Goal: Transaction & Acquisition: Purchase product/service

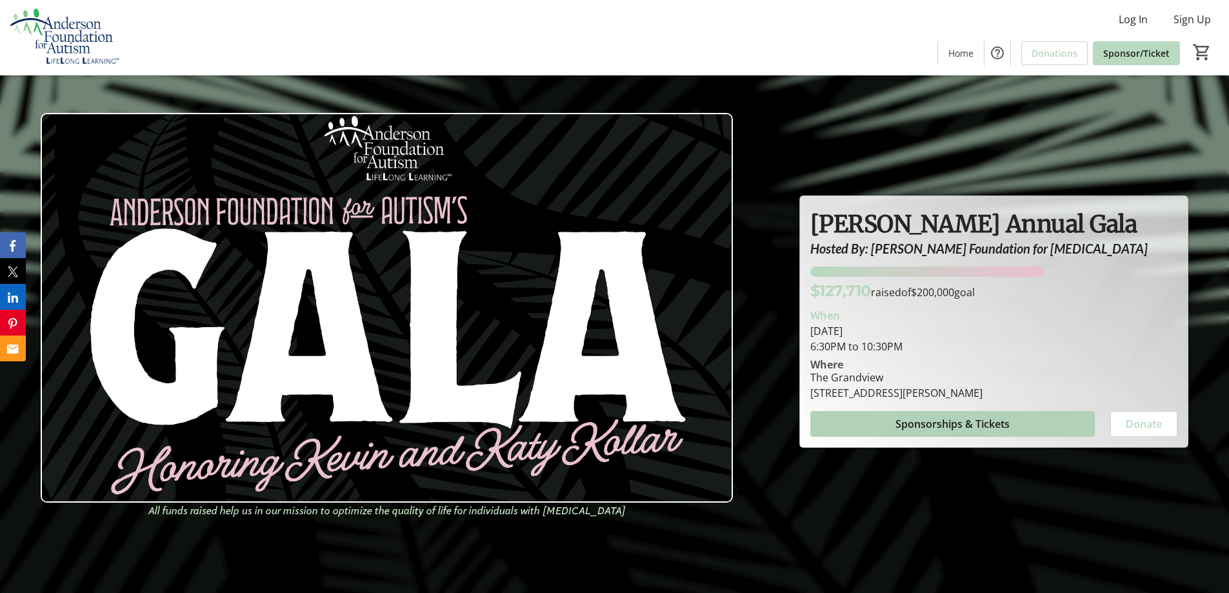
click at [917, 428] on span "Sponsorships & Tickets" at bounding box center [952, 423] width 114 height 15
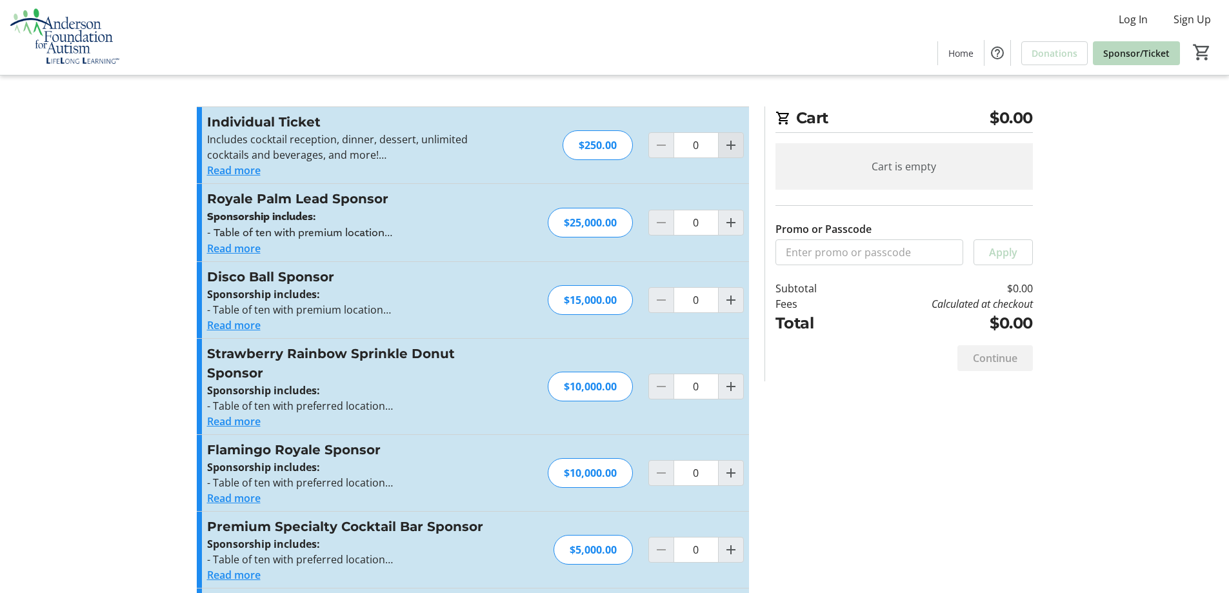
click at [737, 145] on mat-icon "Increment by one" at bounding box center [730, 144] width 15 height 15
type input "2"
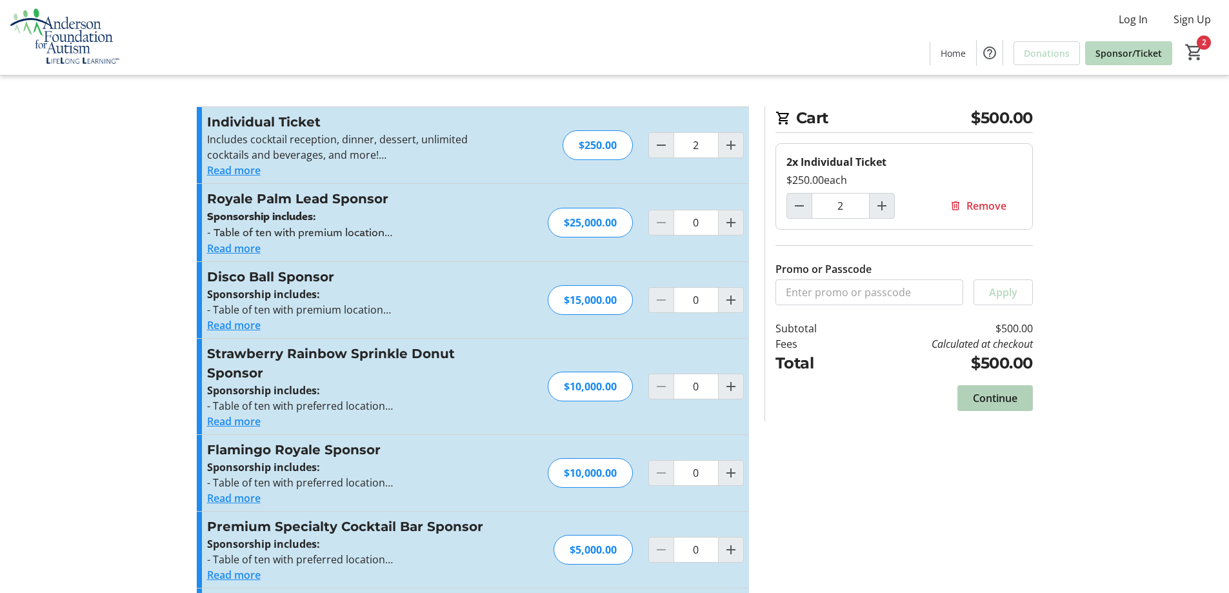
click at [995, 397] on span "Continue" at bounding box center [995, 397] width 45 height 15
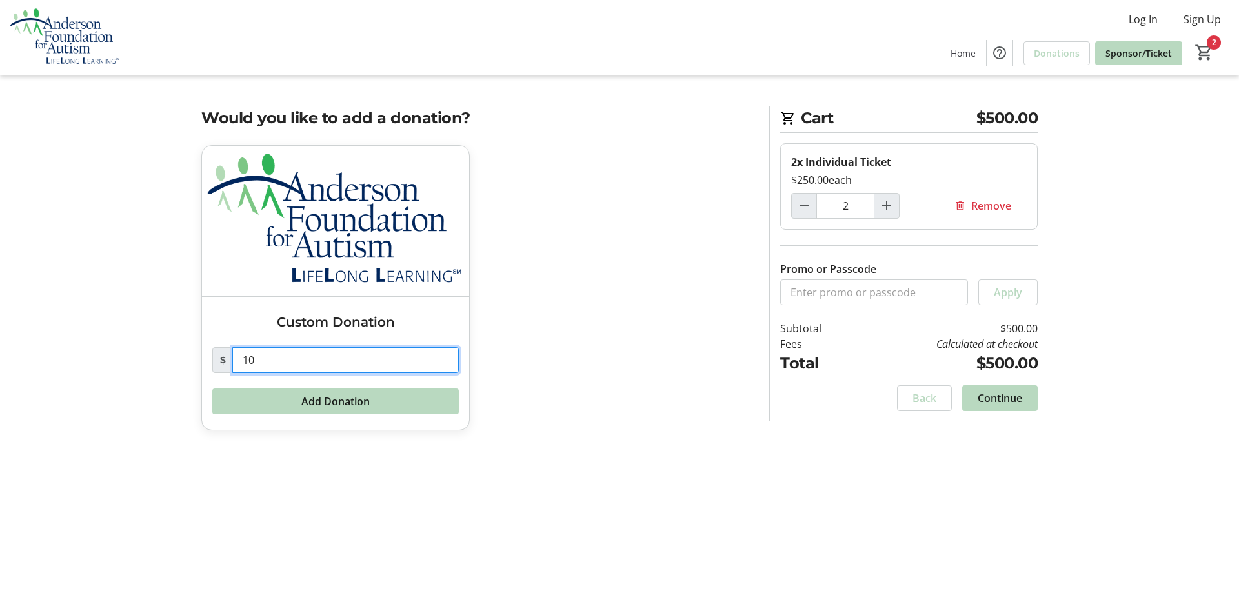
drag, startPoint x: 277, startPoint y: 360, endPoint x: 204, endPoint y: 363, distance: 72.9
click at [204, 363] on div "Custom Donation $ 10 Add Donation" at bounding box center [335, 363] width 267 height 133
click at [1009, 394] on span "Continue" at bounding box center [999, 397] width 45 height 15
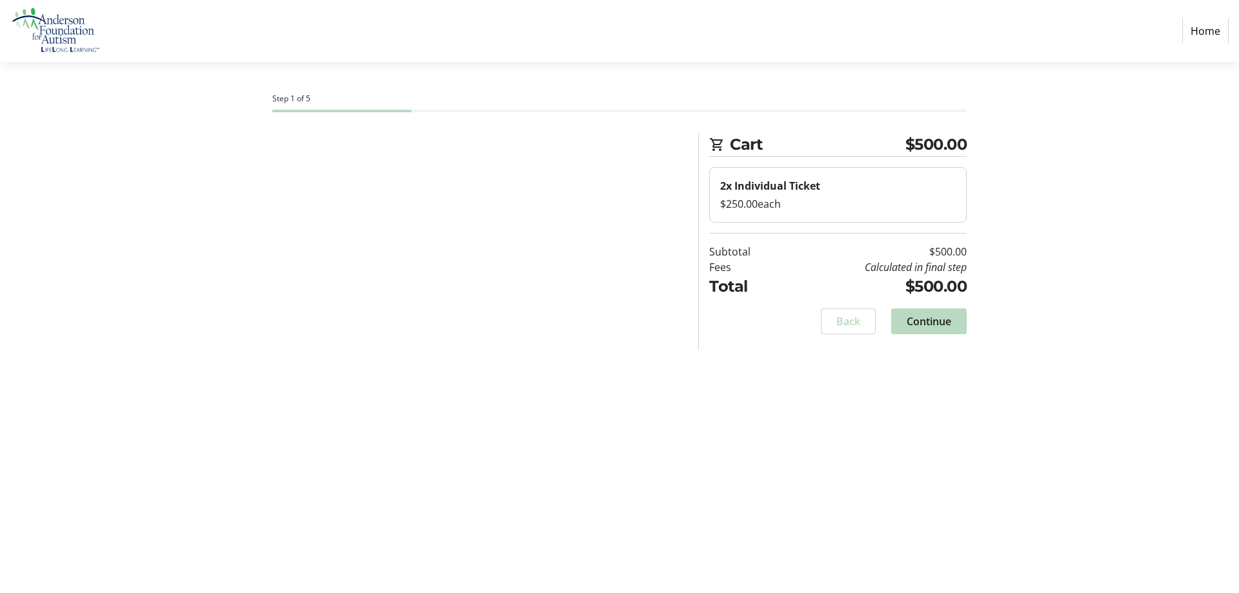
select select "US"
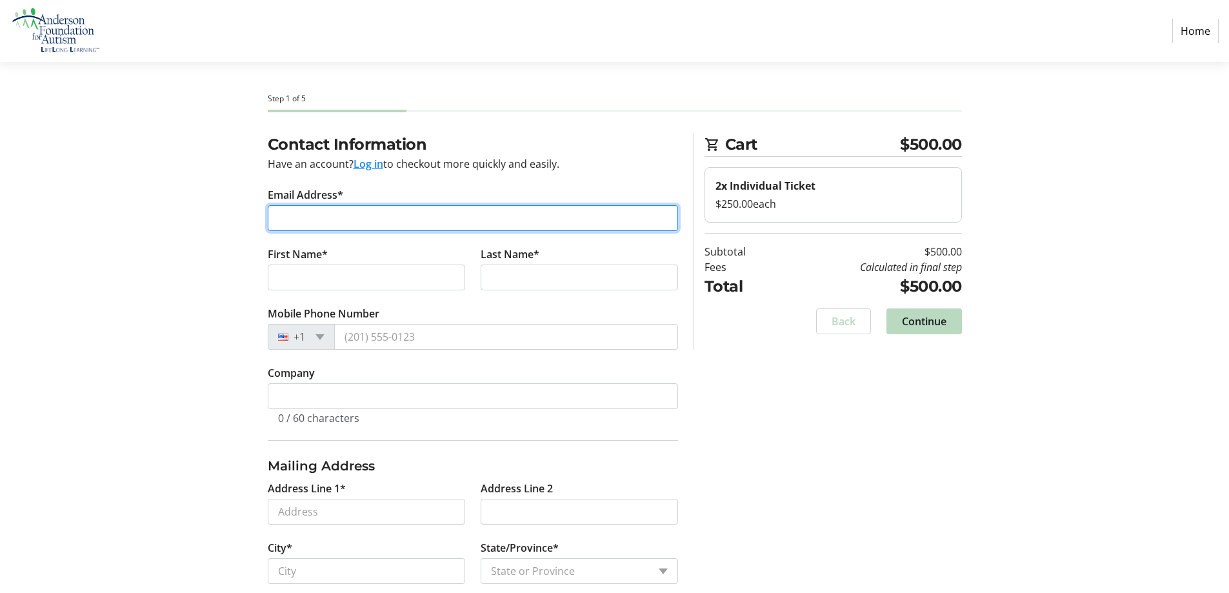
click at [314, 213] on input "Email Address*" at bounding box center [473, 218] width 410 height 26
type input "[EMAIL_ADDRESS][DOMAIN_NAME]"
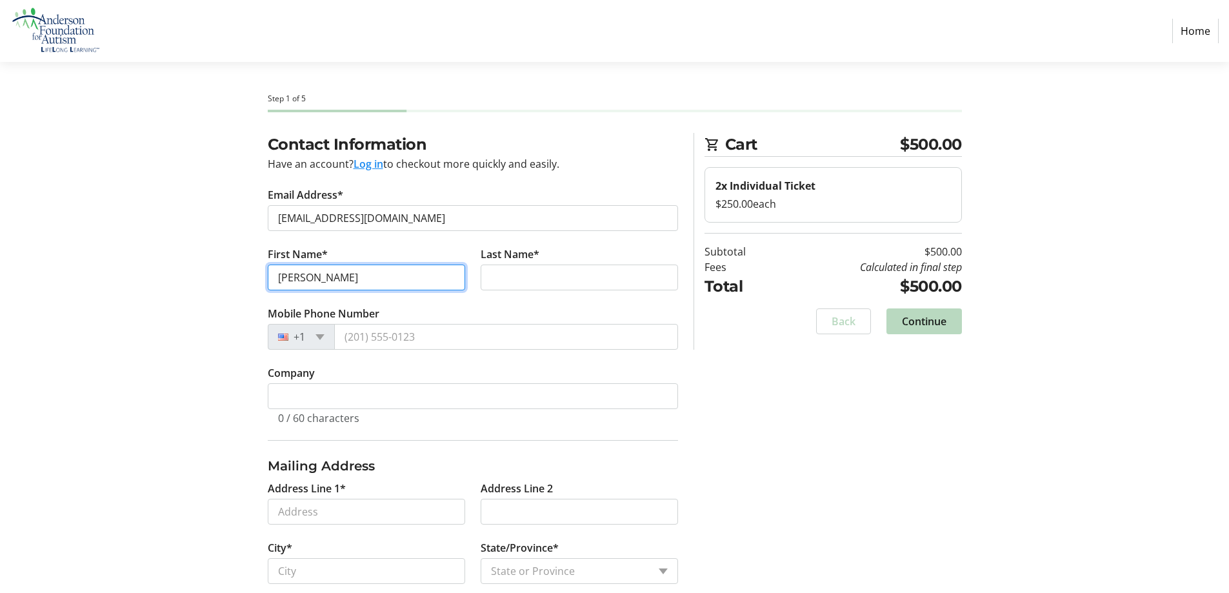
type input "[PERSON_NAME]"
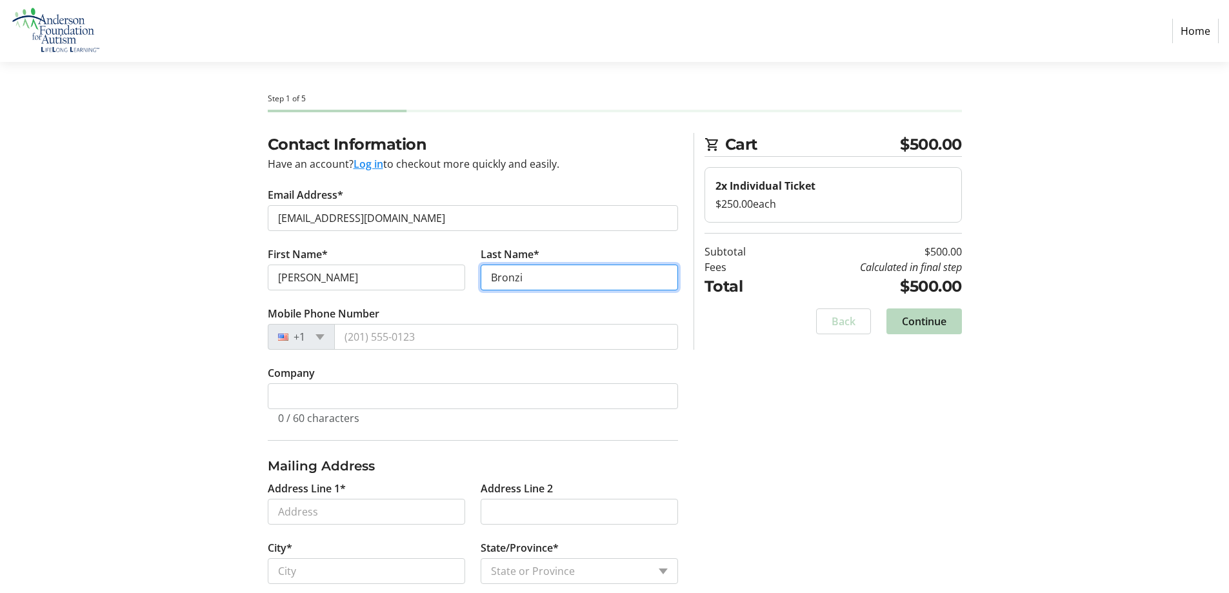
type input "Bronzi"
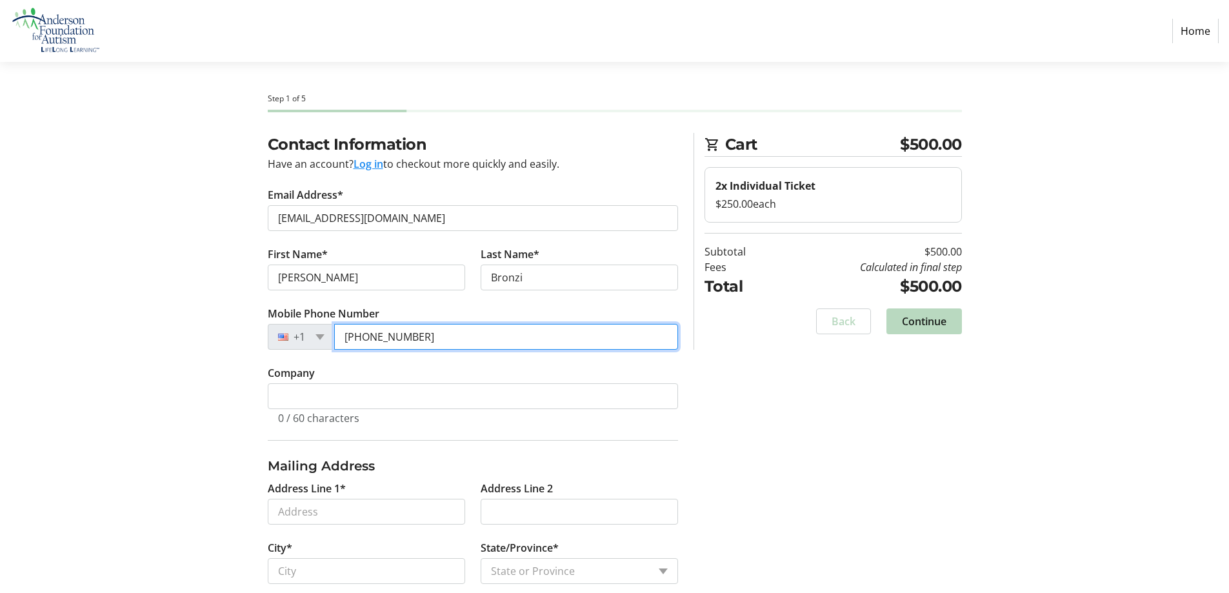
type input "[PHONE_NUMBER]"
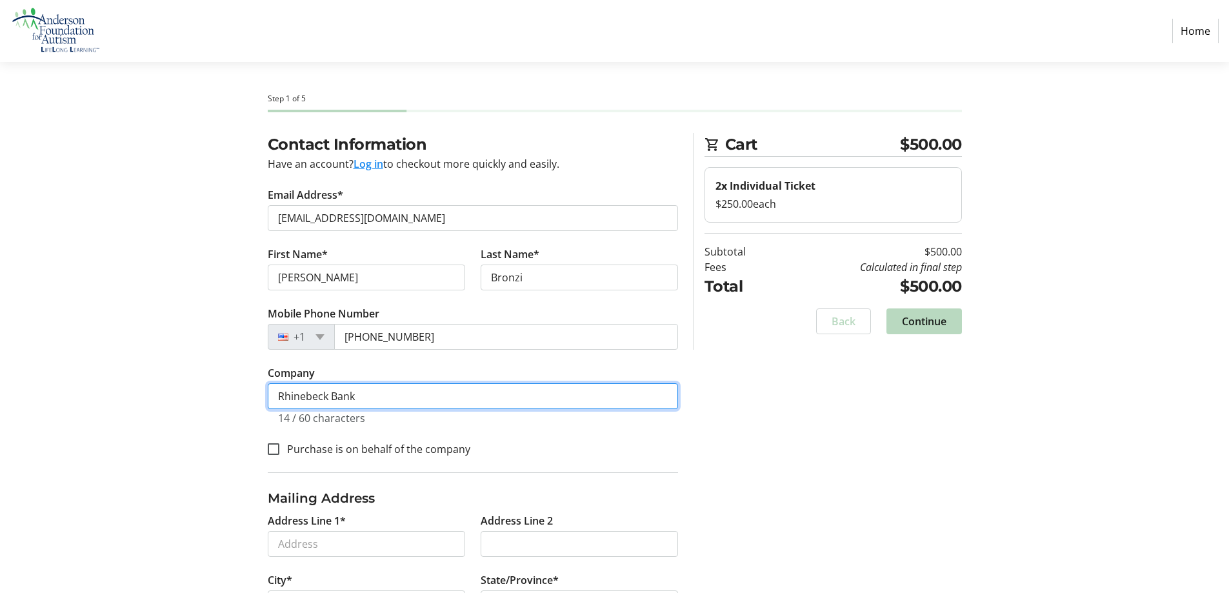
type input "Rhinebeck Bank"
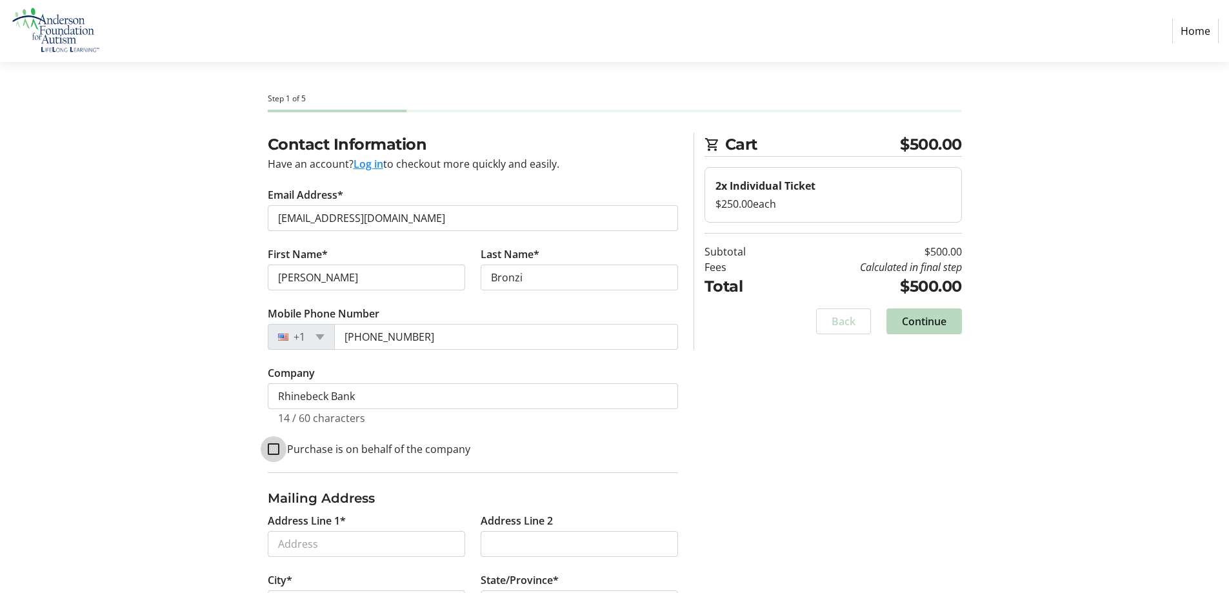
scroll to position [114, 0]
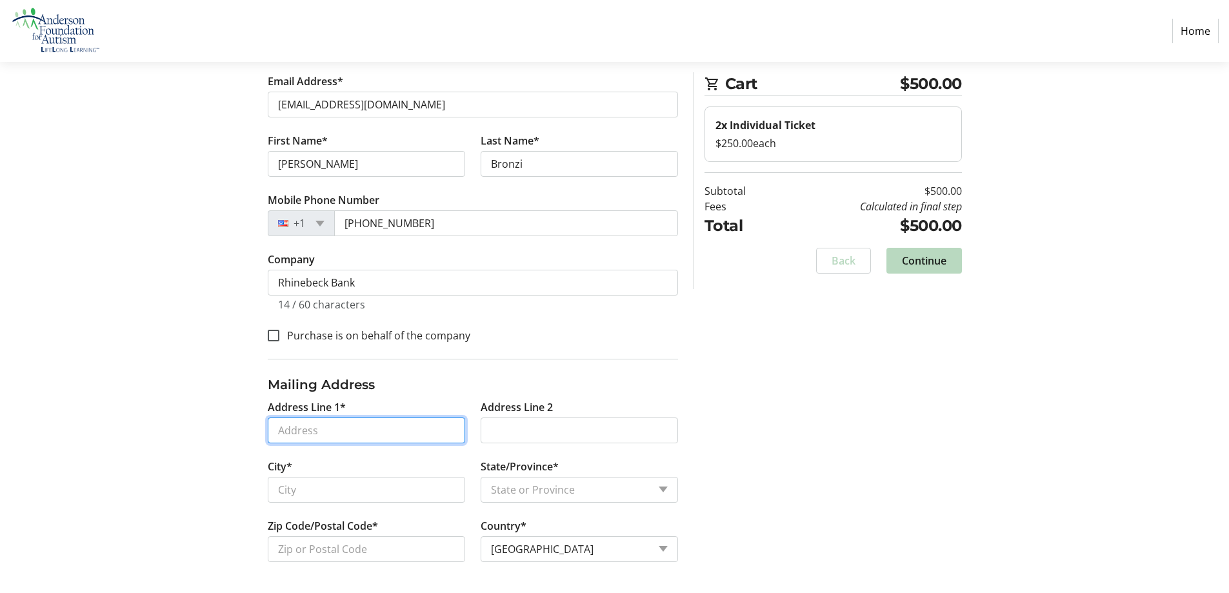
click at [312, 429] on input "Address Line 1*" at bounding box center [366, 430] width 197 height 26
type input "[STREET_ADDRESS]"
type input "[GEOGRAPHIC_DATA]"
select select "NY"
type input "12601"
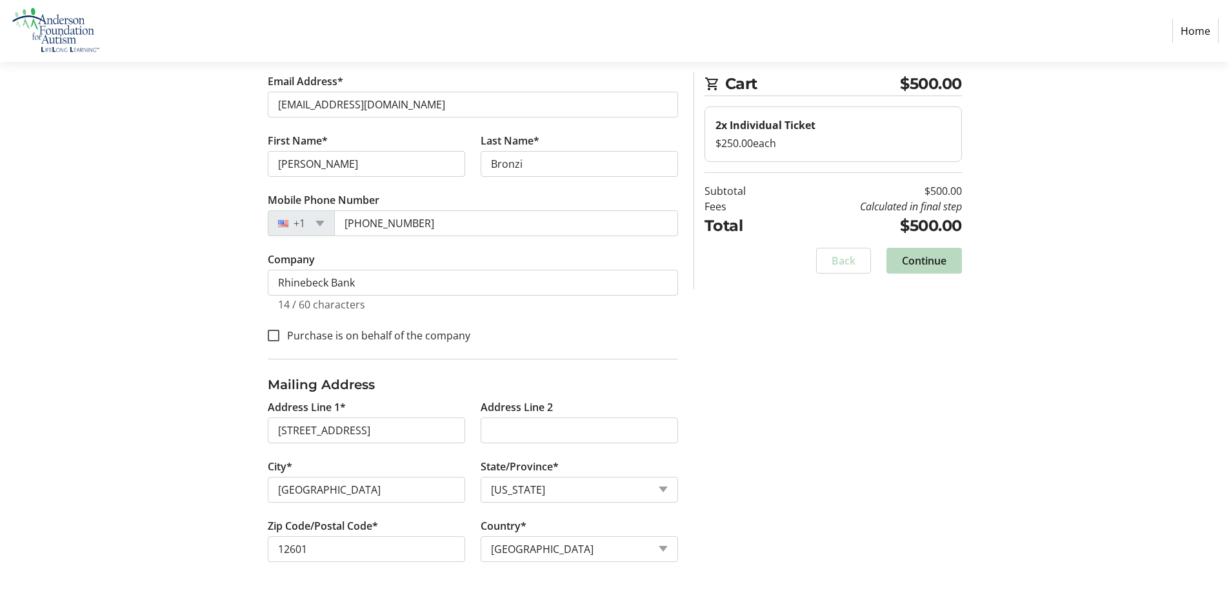
click at [755, 456] on div "Contact Information Have an account? Log in to checkout more quickly and easily…" at bounding box center [615, 305] width 852 height 573
click at [390, 425] on input "[STREET_ADDRESS]" at bounding box center [366, 430] width 197 height 26
drag, startPoint x: 726, startPoint y: 383, endPoint x: 861, endPoint y: 389, distance: 134.3
click at [728, 383] on div "Contact Information Have an account? Log in to checkout more quickly and easily…" at bounding box center [615, 305] width 852 height 573
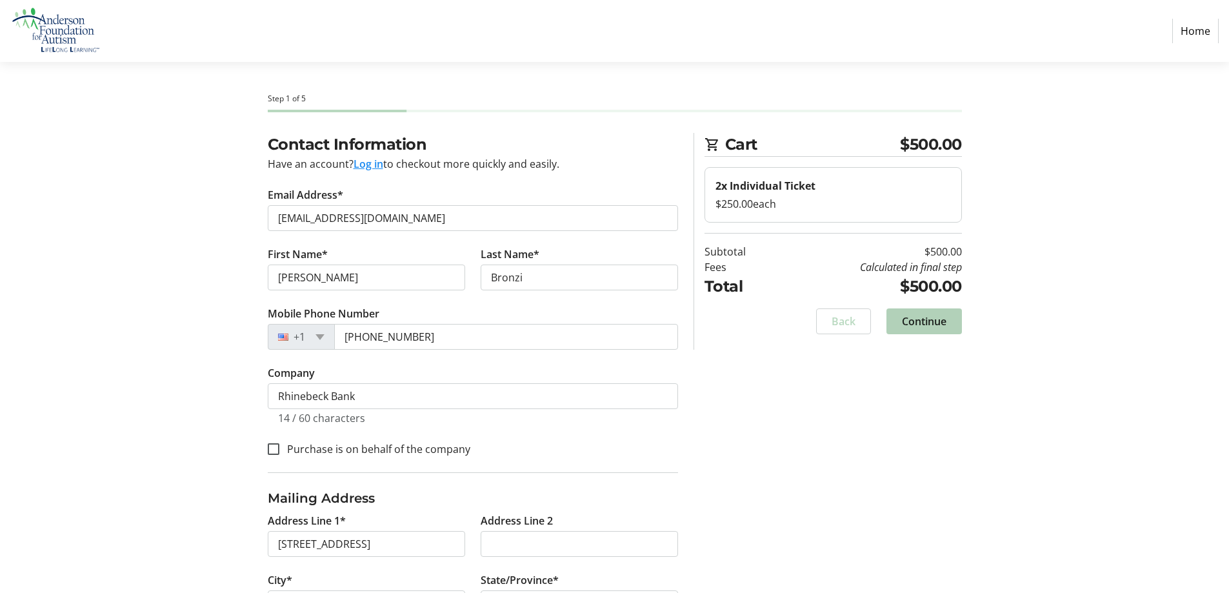
click at [942, 321] on span "Continue" at bounding box center [924, 321] width 45 height 15
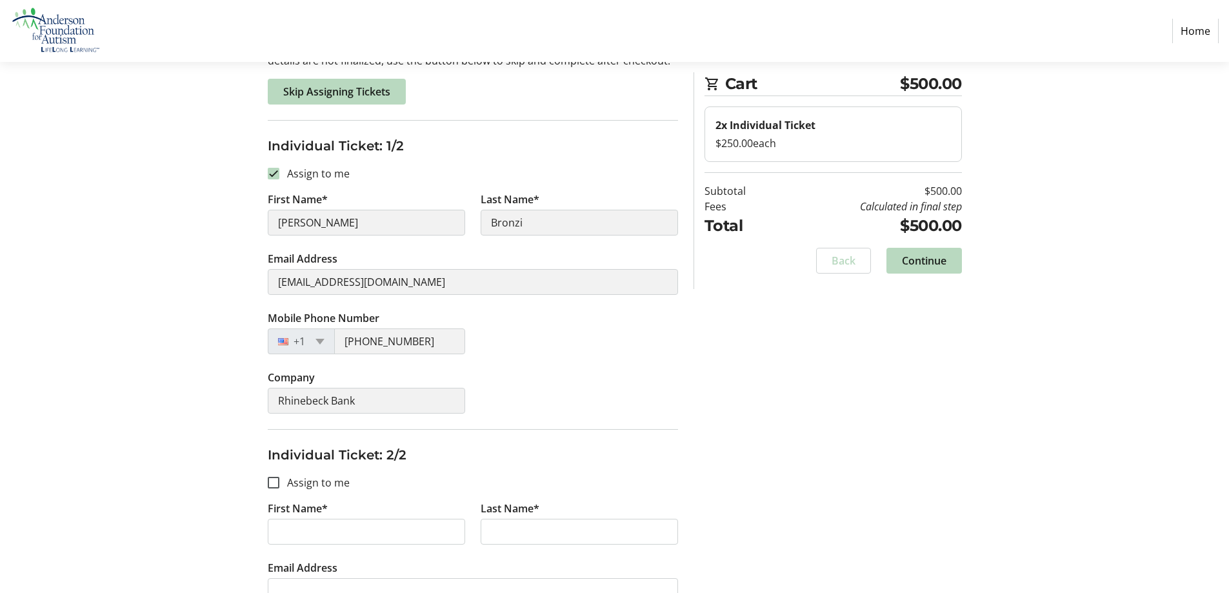
scroll to position [194, 0]
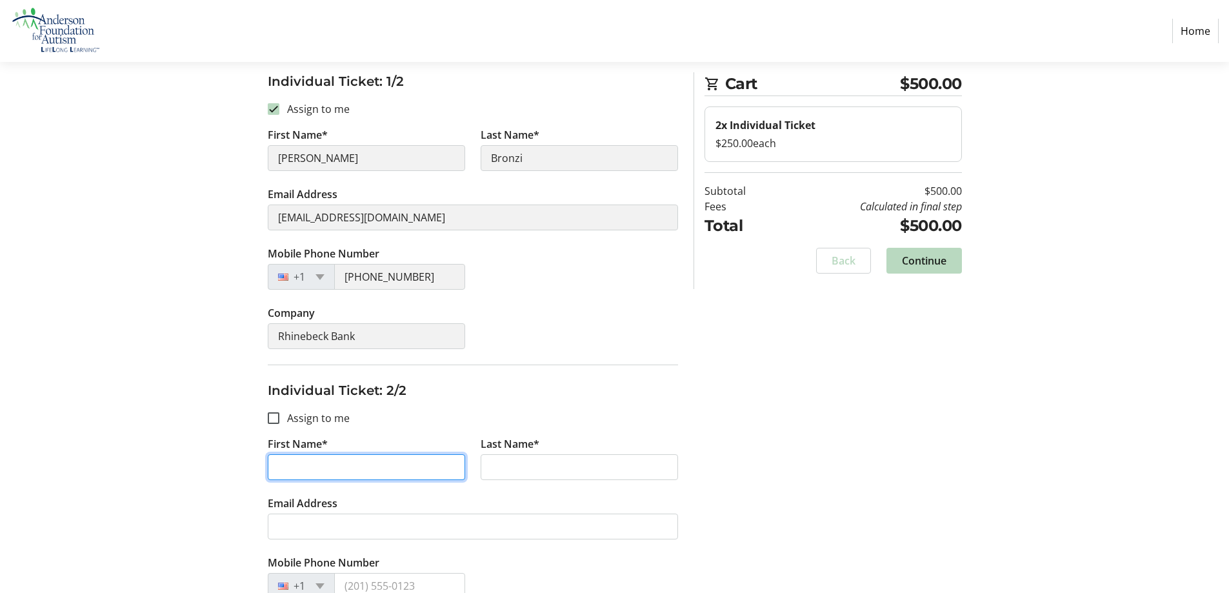
click at [312, 477] on input "First Name*" at bounding box center [366, 467] width 197 height 26
type input "[PERSON_NAME]"
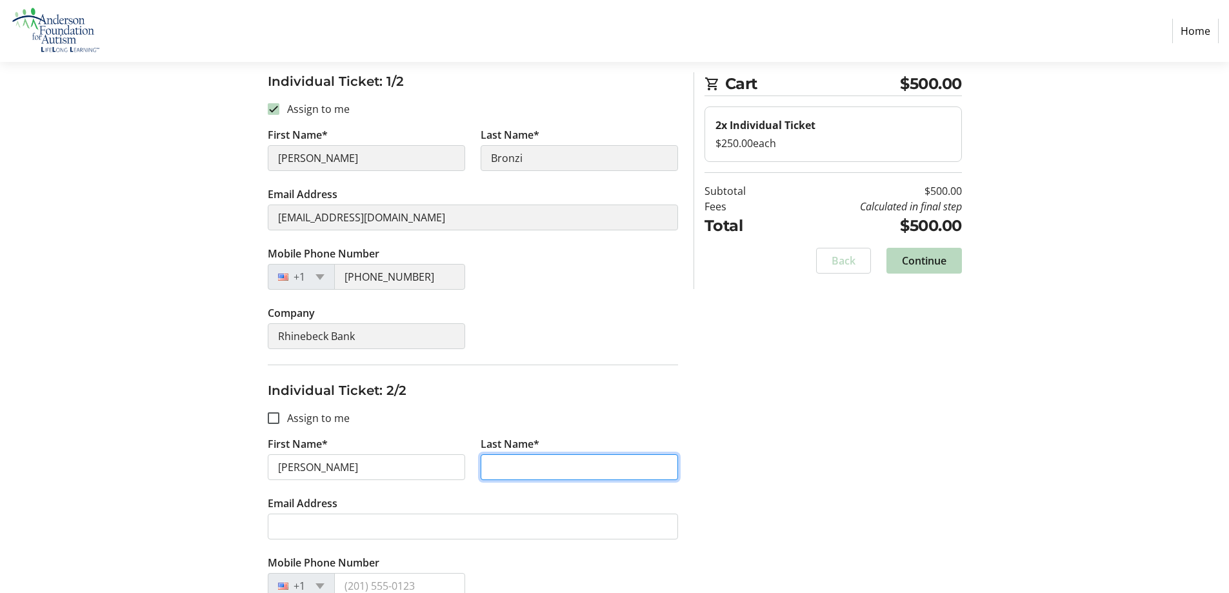
type input "Bronzi"
type input "[PHONE_NUMBER]"
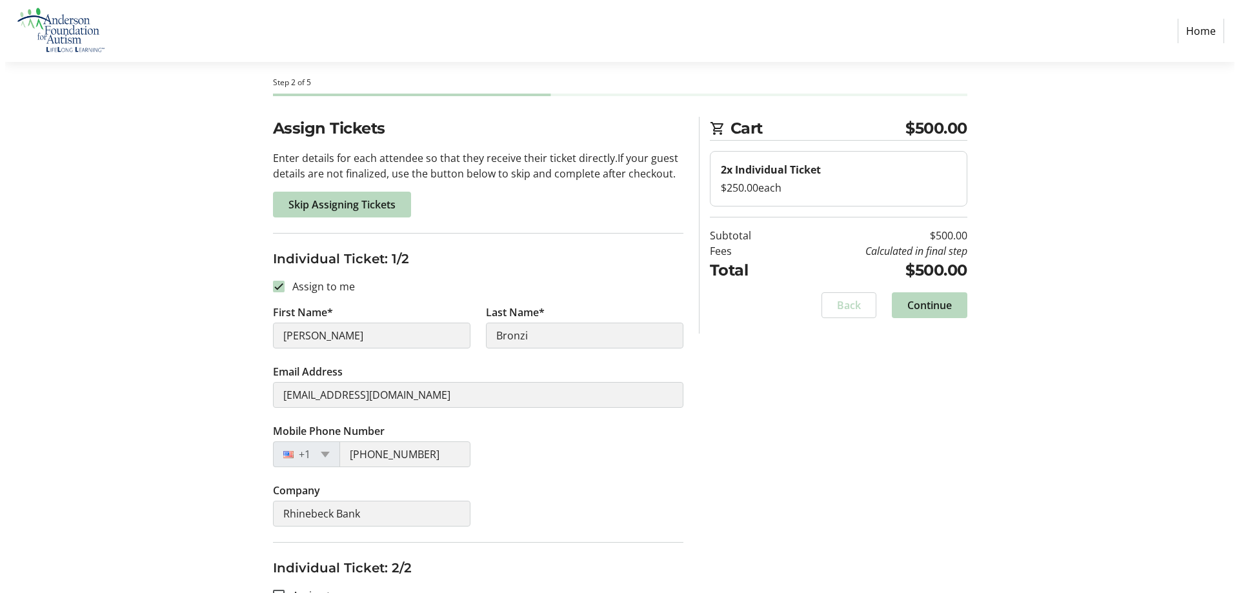
scroll to position [0, 0]
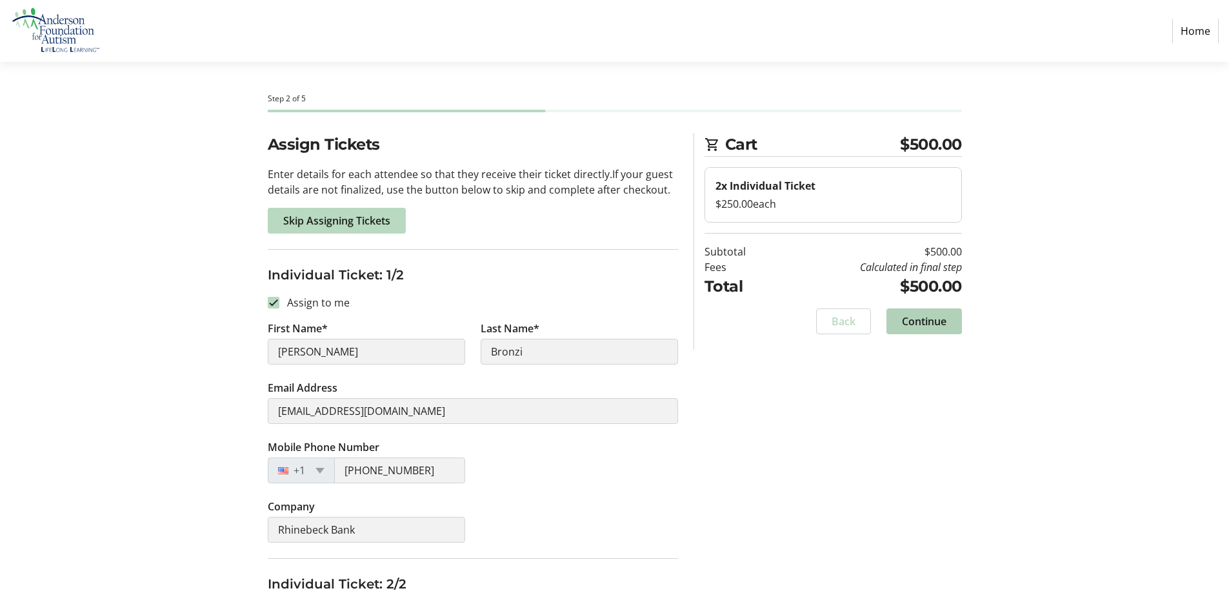
click at [935, 319] on span "Continue" at bounding box center [924, 321] width 45 height 15
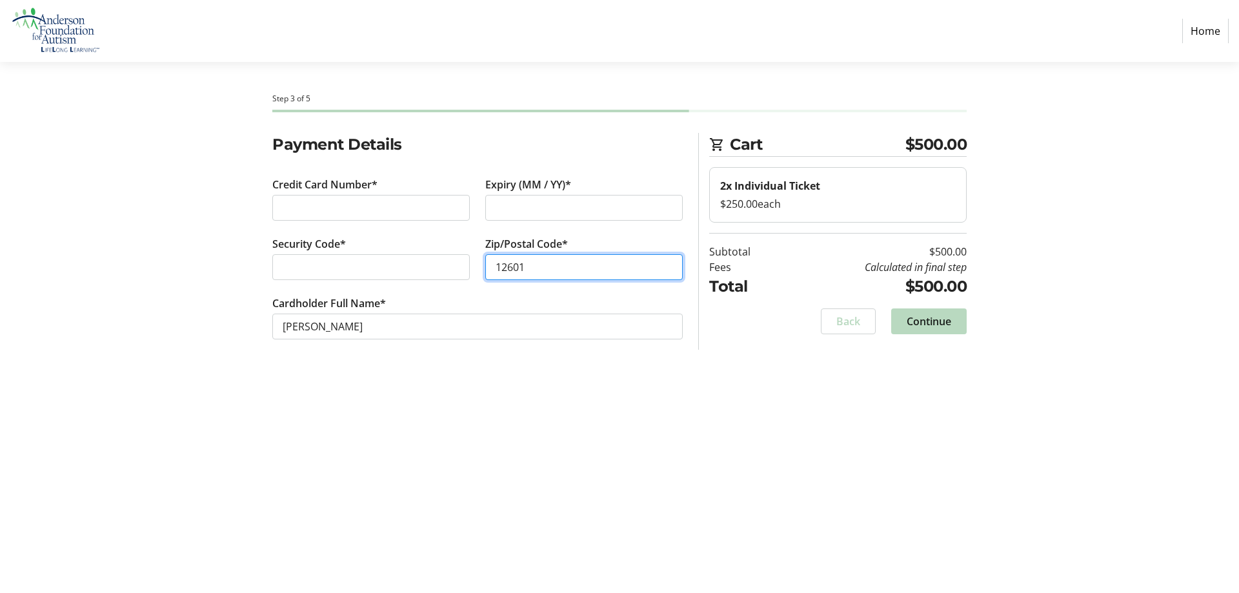
type input "12601"
click at [921, 325] on span "Continue" at bounding box center [928, 321] width 45 height 15
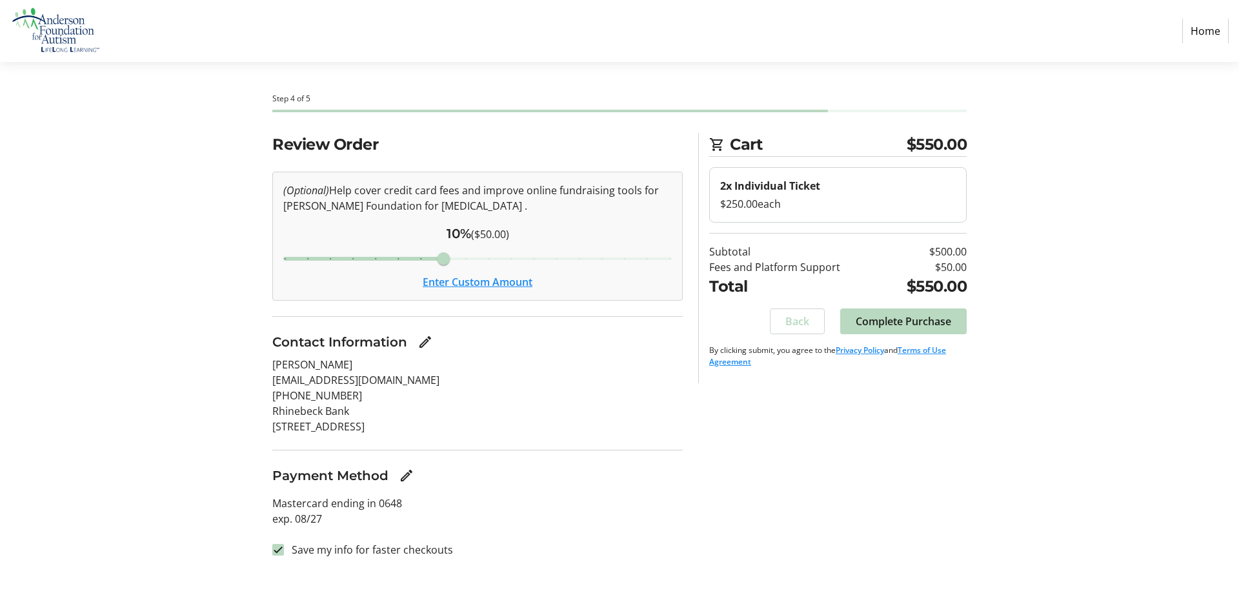
click at [751, 497] on div "Review Order (Optional) Help cover credit card fees and improve online fundrais…" at bounding box center [620, 353] width 852 height 440
click at [275, 550] on input "Save my info for faster checkouts" at bounding box center [278, 550] width 12 height 12
checkbox input "false"
drag, startPoint x: 443, startPoint y: 260, endPoint x: 294, endPoint y: 269, distance: 149.3
type input "3"
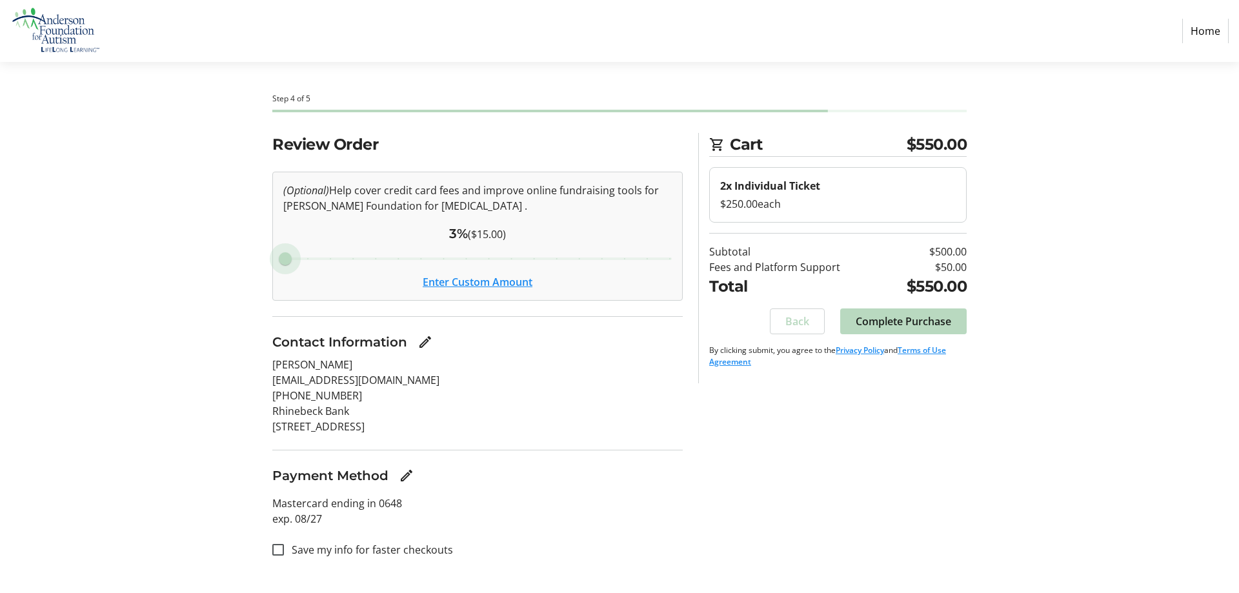
click at [294, 269] on input "Cover fees percentage" at bounding box center [477, 258] width 415 height 28
click at [919, 314] on span "Complete Purchase" at bounding box center [902, 321] width 95 height 15
